Goal: Task Accomplishment & Management: Complete application form

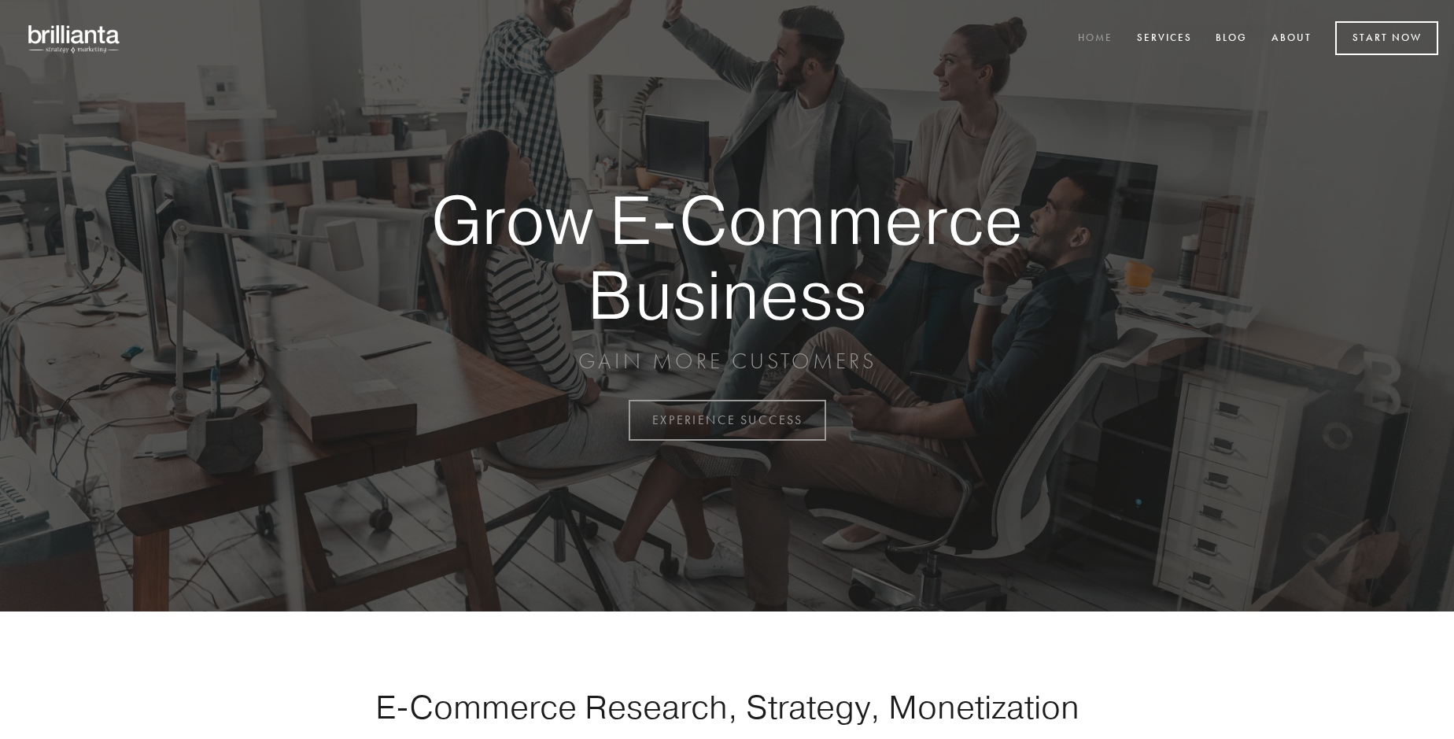
scroll to position [4125, 0]
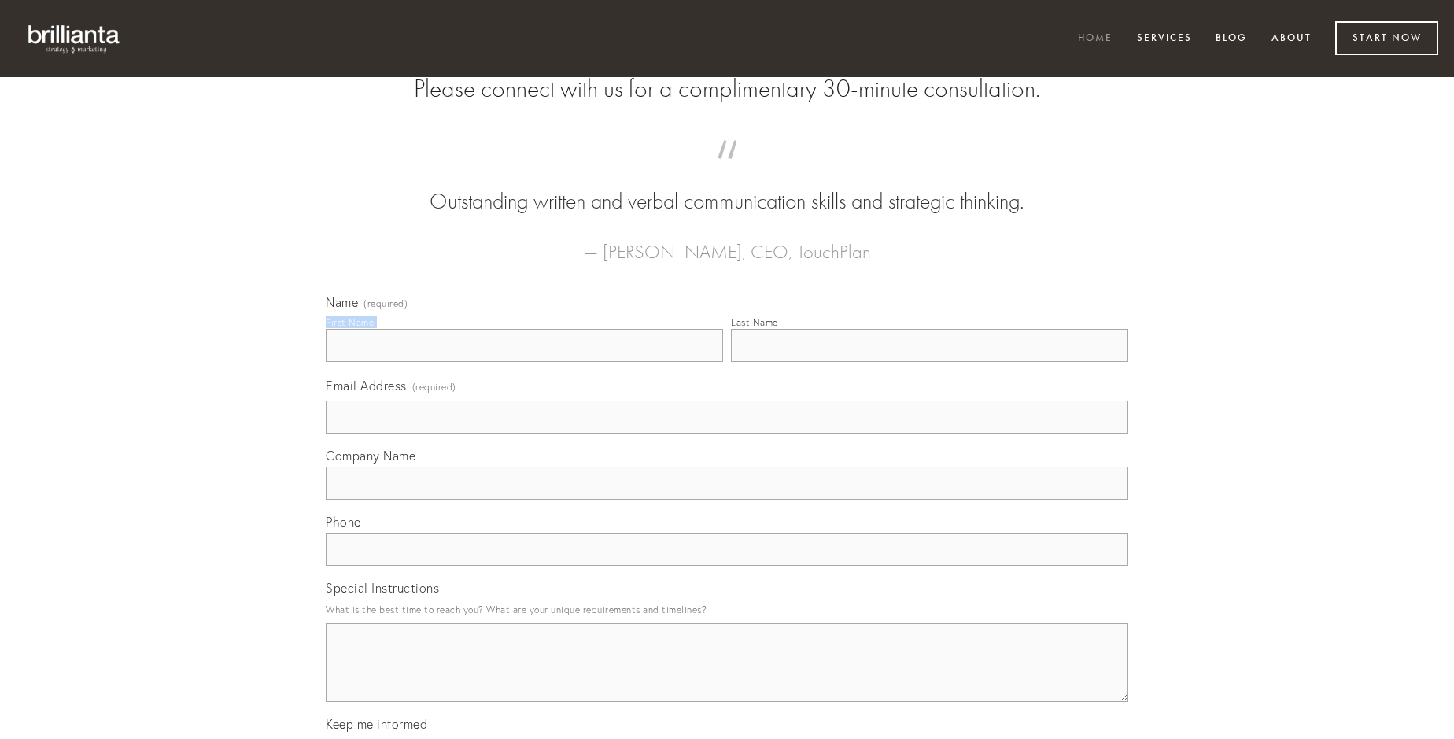
type input "[PERSON_NAME]-Weissnat"
click at [929, 362] on input "Last Name" at bounding box center [929, 345] width 397 height 33
type input "[PERSON_NAME]-Weissnat"
click at [727, 434] on input "Email Address (required)" at bounding box center [727, 417] width 803 height 33
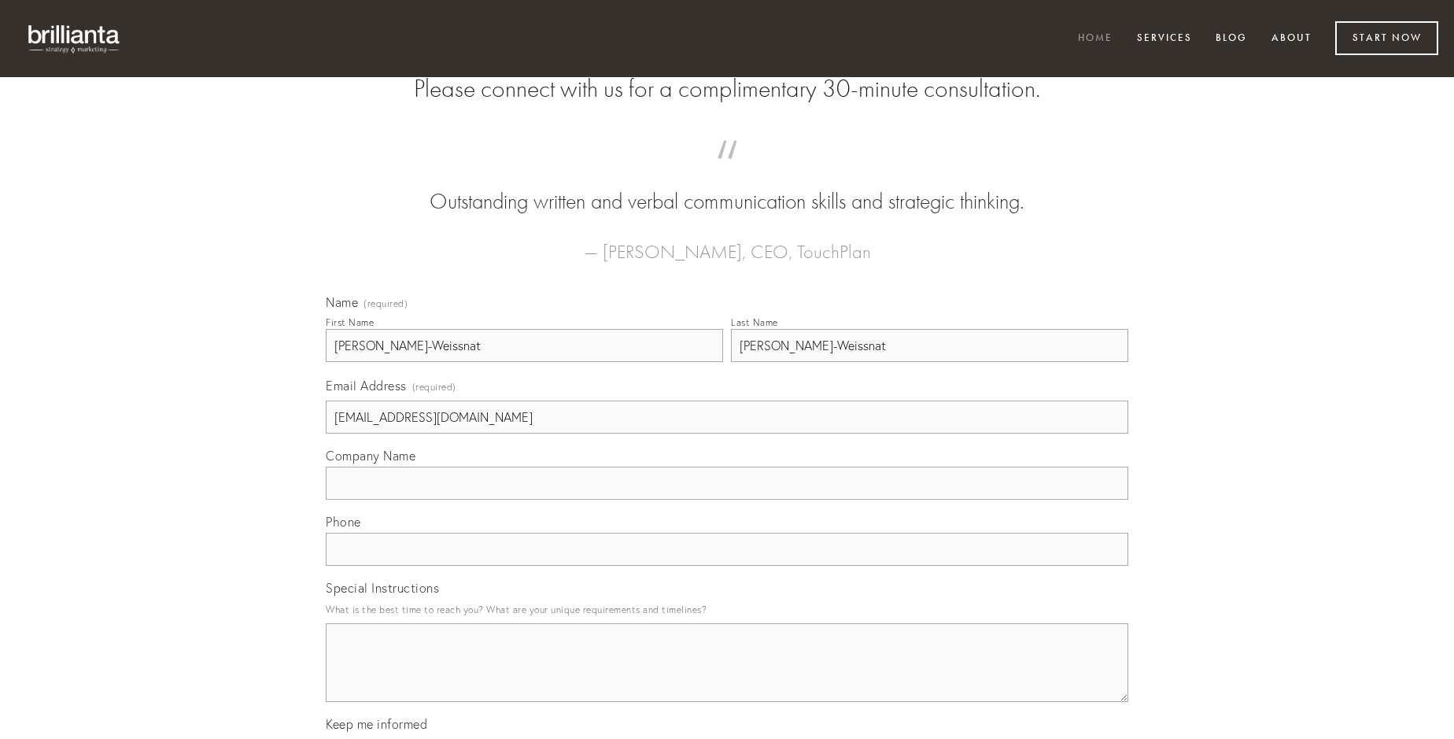
type input "[EMAIL_ADDRESS][DOMAIN_NAME]"
click at [727, 500] on input "Company Name" at bounding box center [727, 483] width 803 height 33
type input "abscido"
click at [727, 566] on input "text" at bounding box center [727, 549] width 803 height 33
click at [727, 677] on textarea "Special Instructions" at bounding box center [727, 662] width 803 height 79
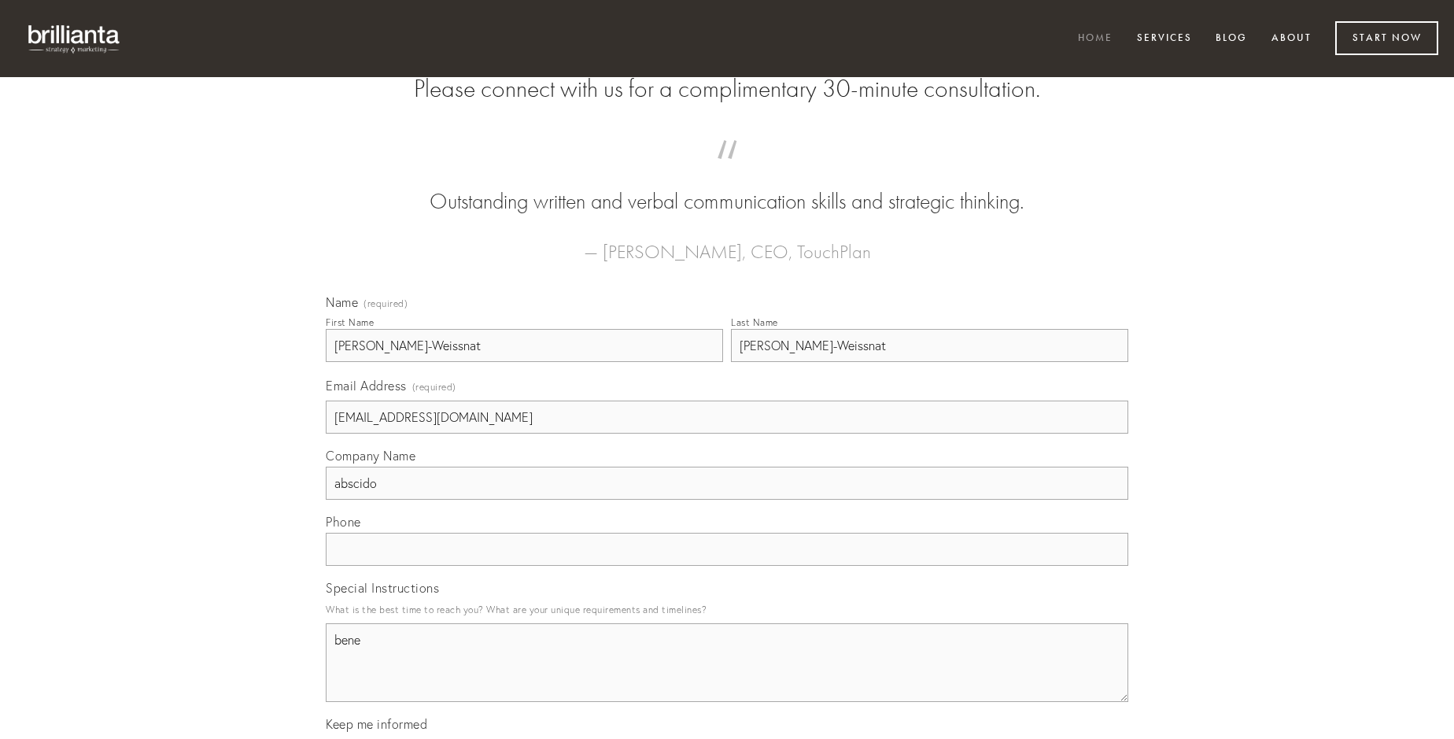
type textarea "bene"
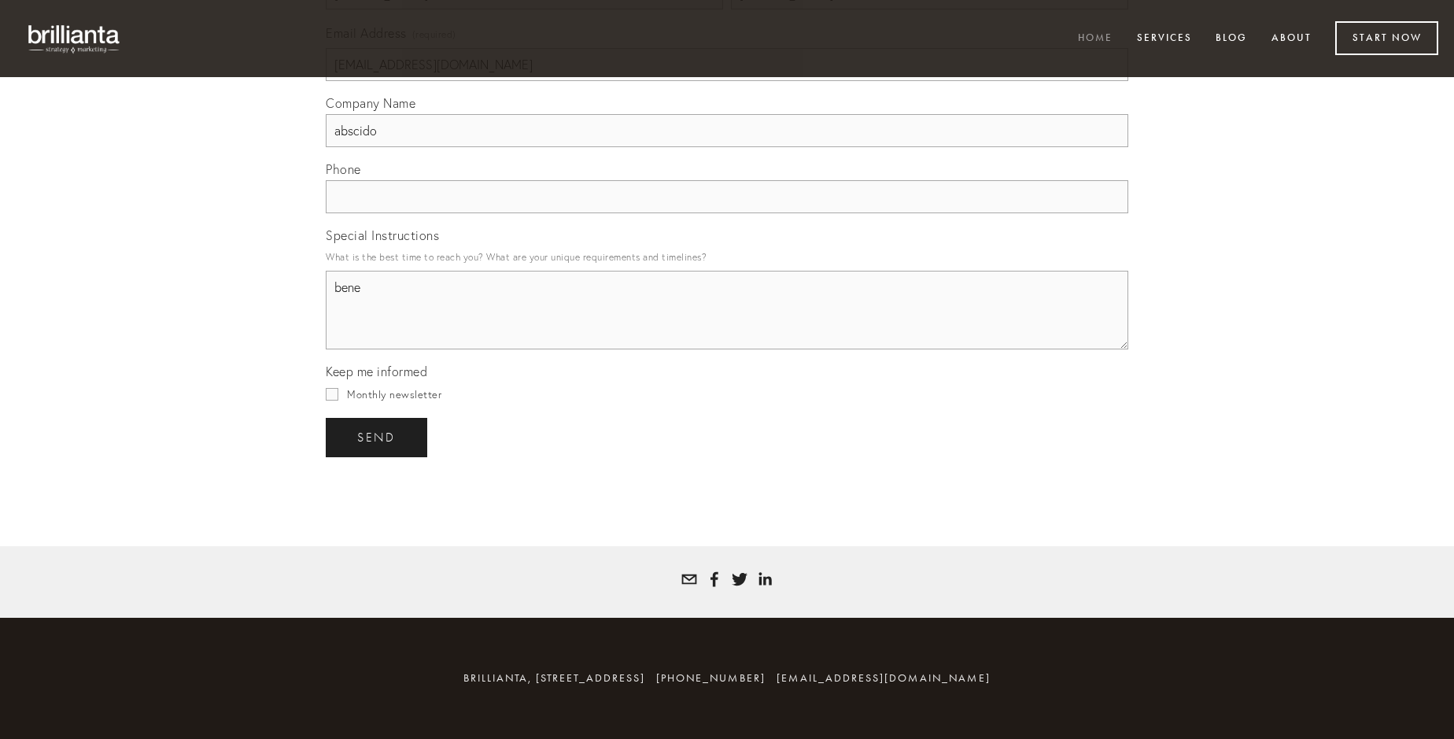
click at [378, 437] on span "send" at bounding box center [376, 437] width 39 height 14
